Goal: Task Accomplishment & Management: Manage account settings

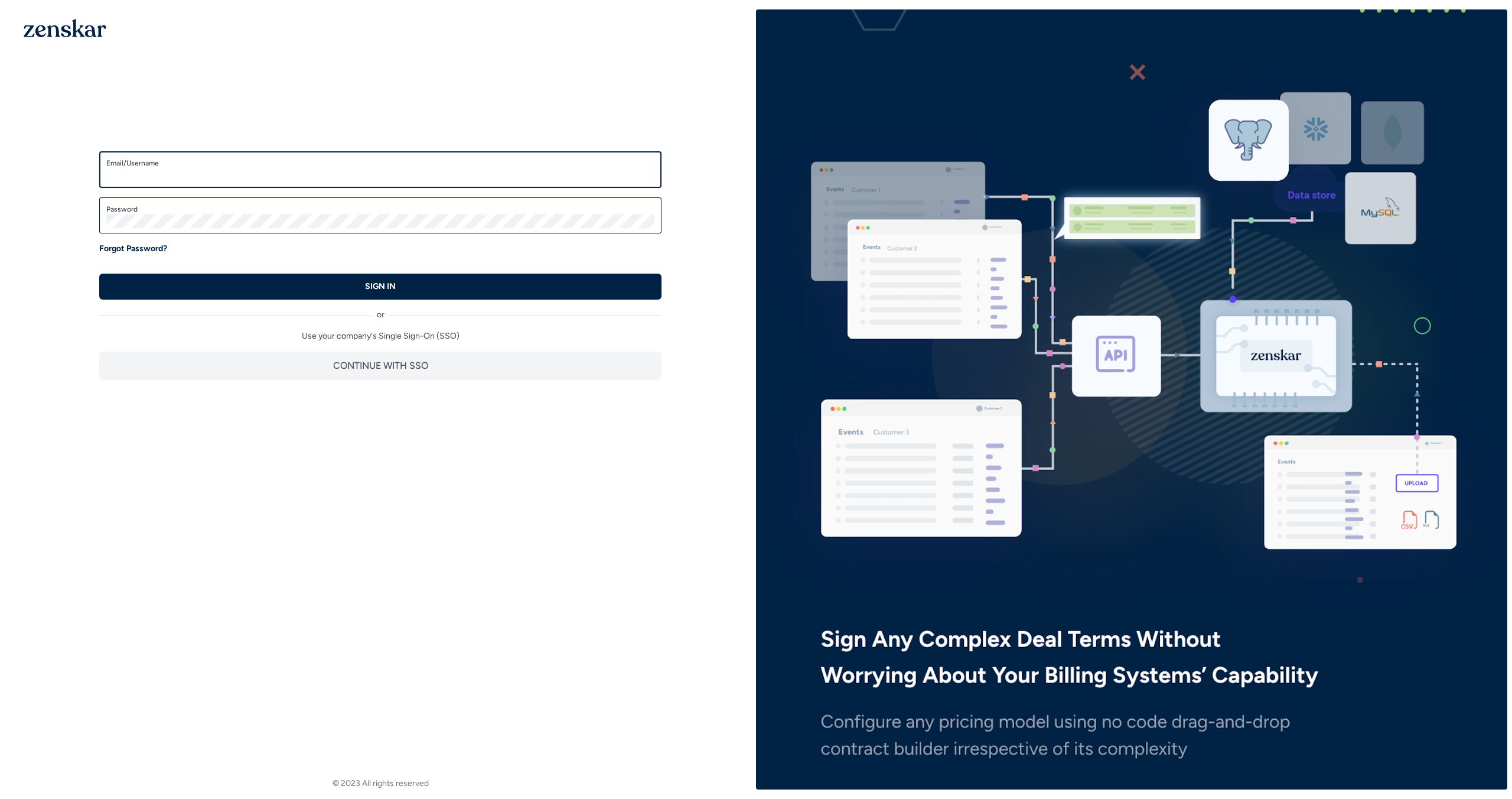
type input "**********"
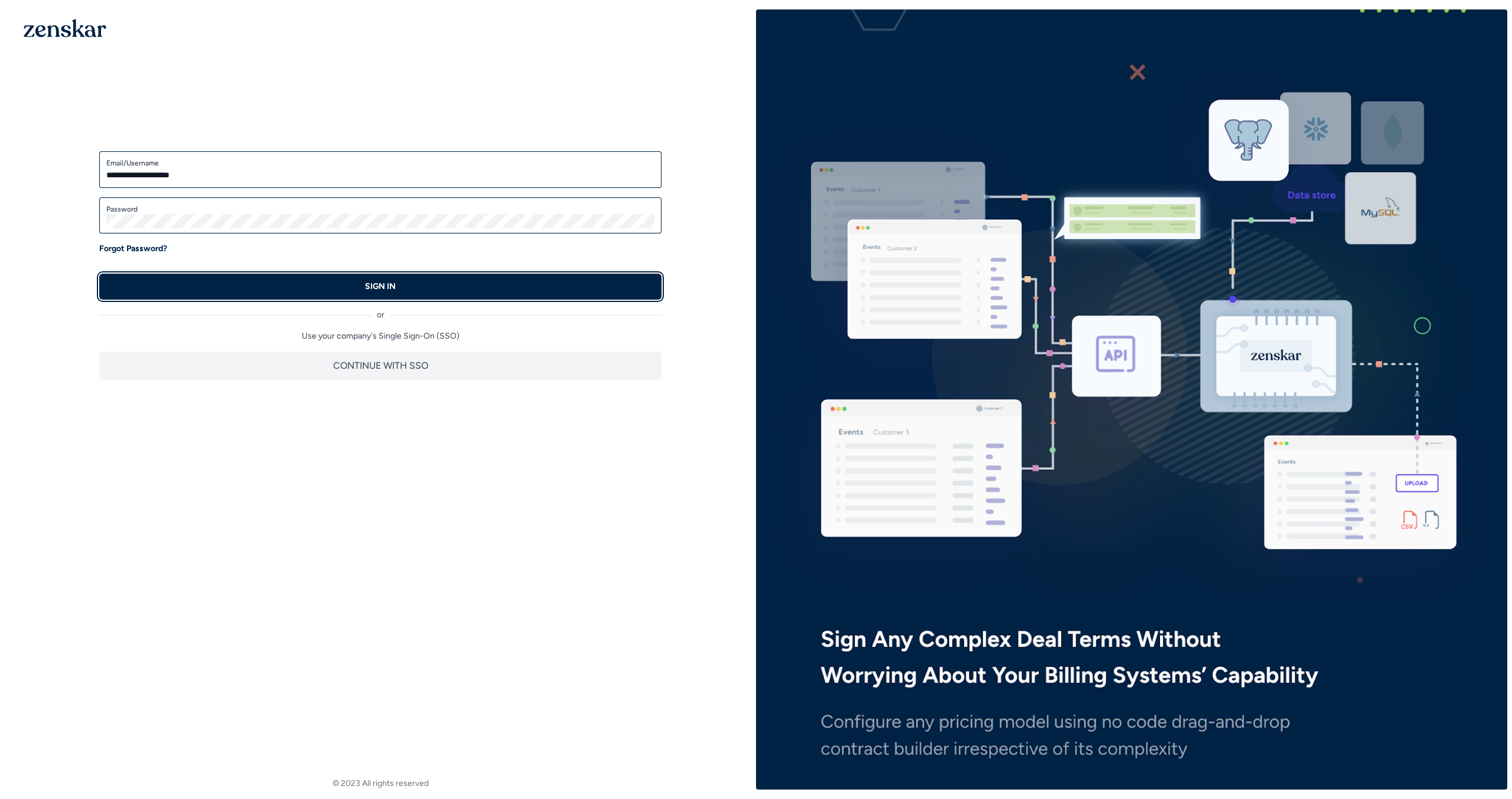
click at [553, 282] on button "SIGN IN" at bounding box center [380, 287] width 562 height 26
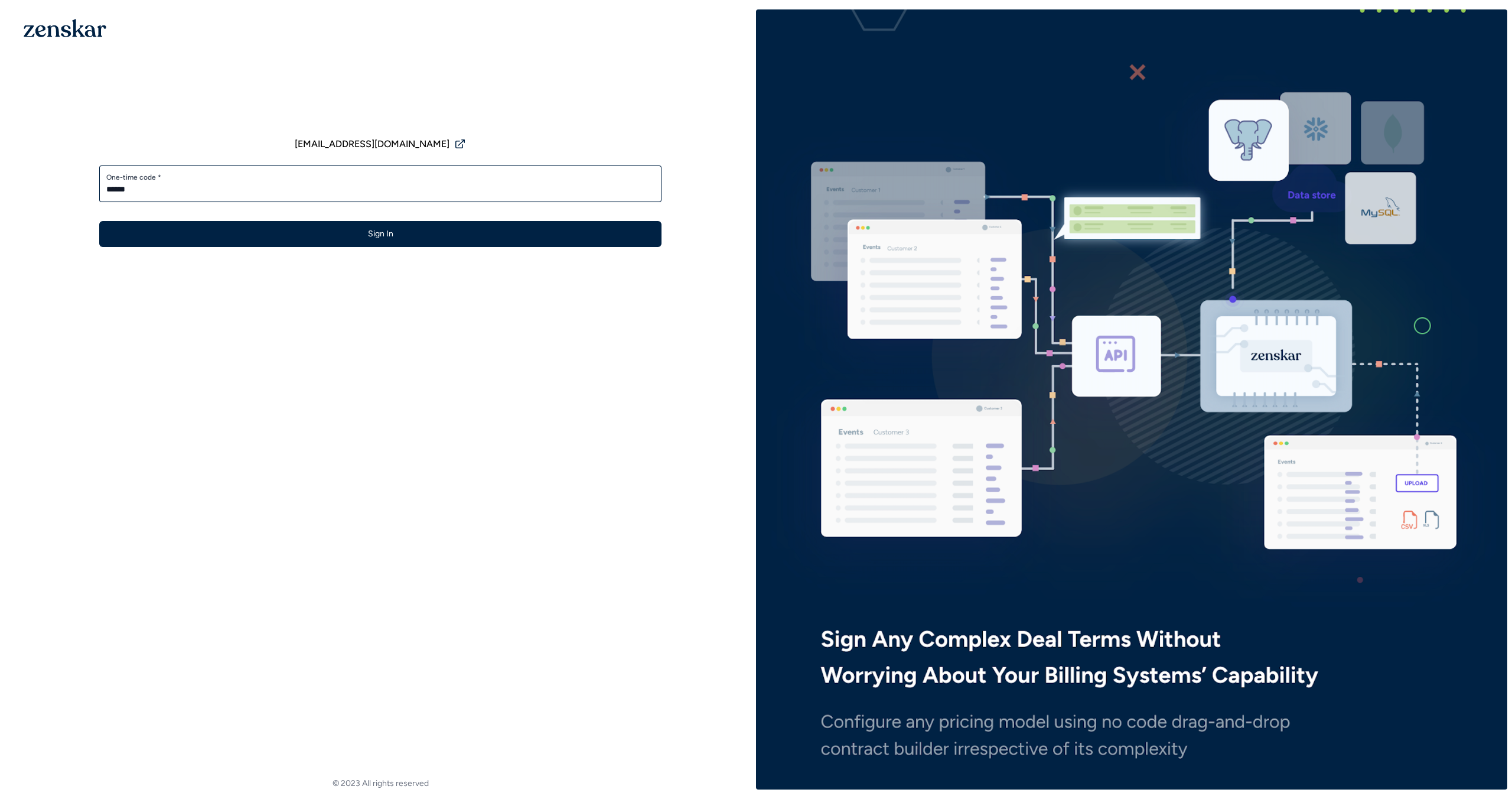
type input "******"
click at [99, 221] on button "Sign In" at bounding box center [380, 234] width 562 height 26
